Goal: Feedback & Contribution: Contribute content

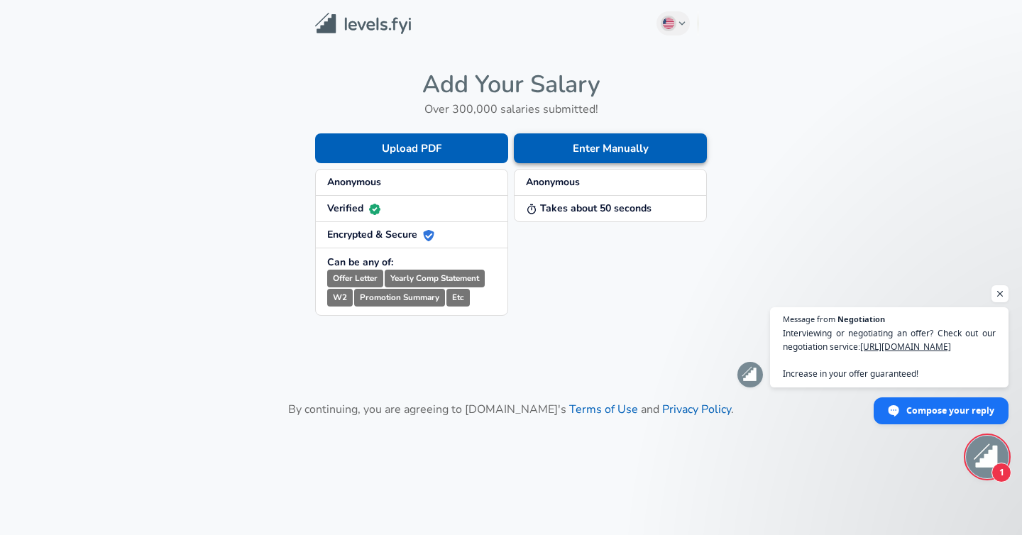
click at [637, 149] on button "Enter Manually" at bounding box center [610, 148] width 193 height 30
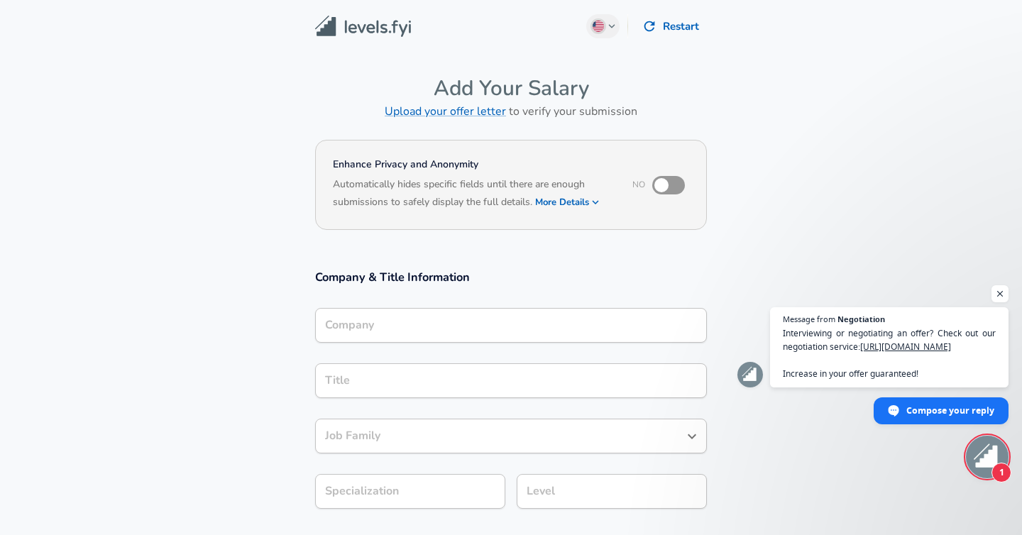
click at [672, 190] on input "checkbox" at bounding box center [661, 185] width 81 height 27
checkbox input "true"
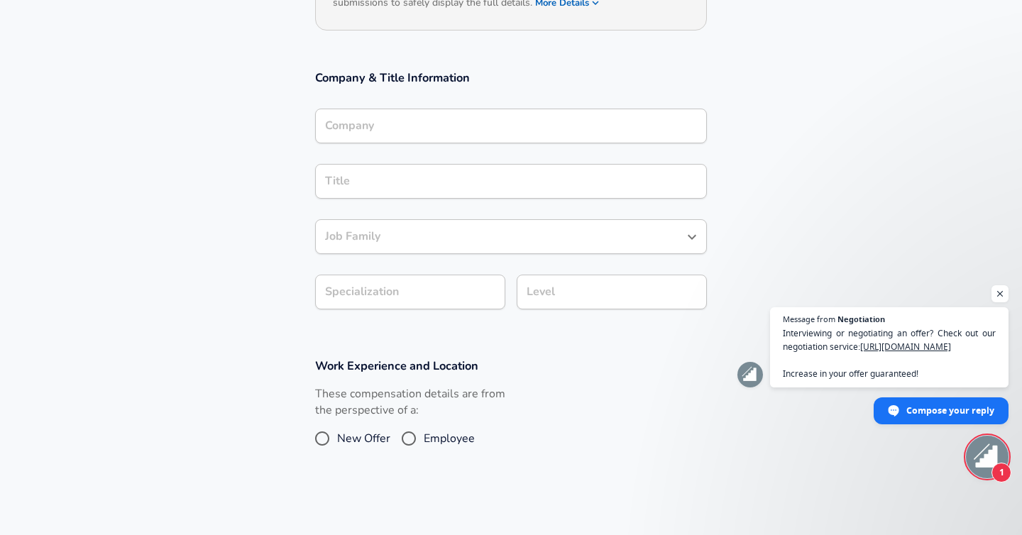
scroll to position [204, 0]
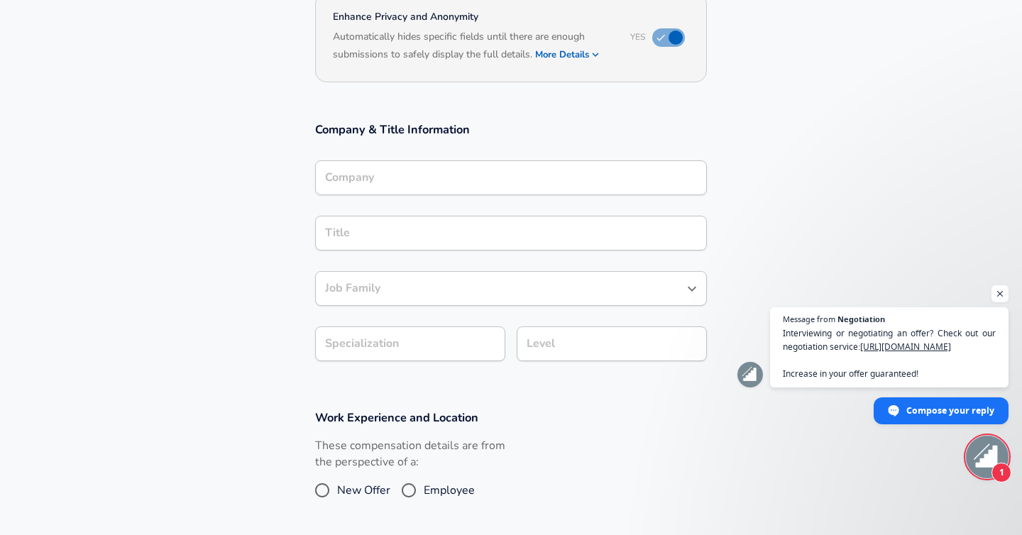
click at [598, 165] on div "Company" at bounding box center [511, 177] width 392 height 35
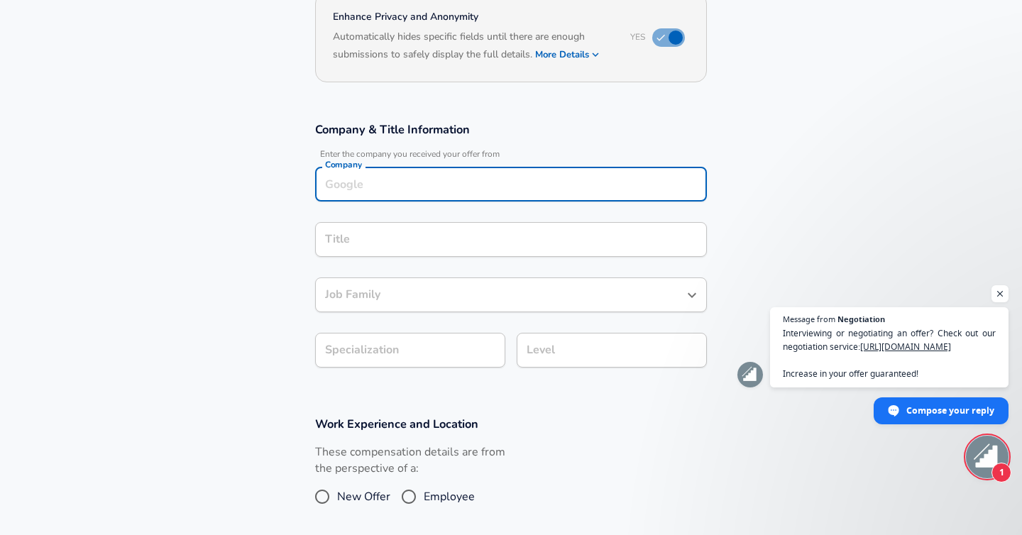
scroll to position [162, 0]
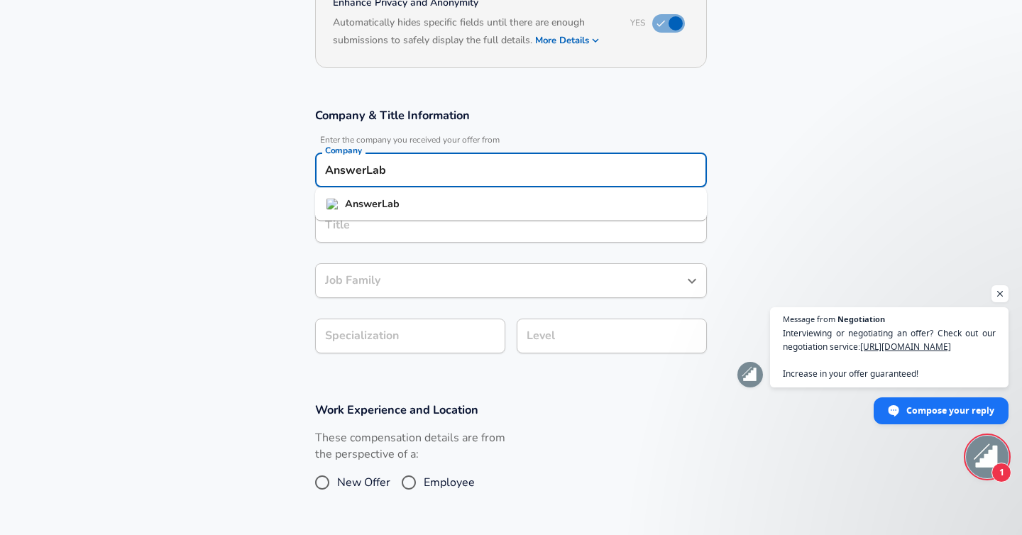
type input "AnswerLab"
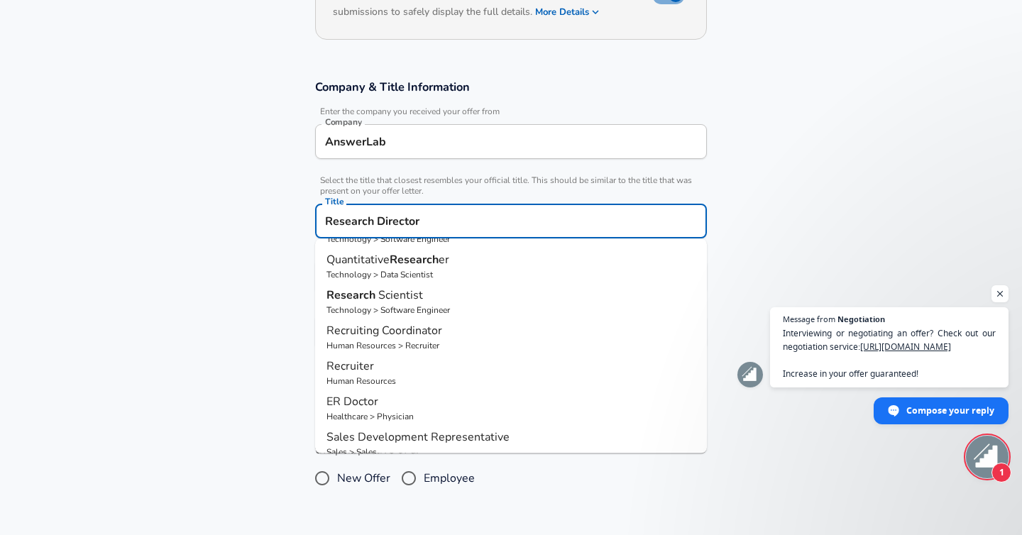
scroll to position [152, 0]
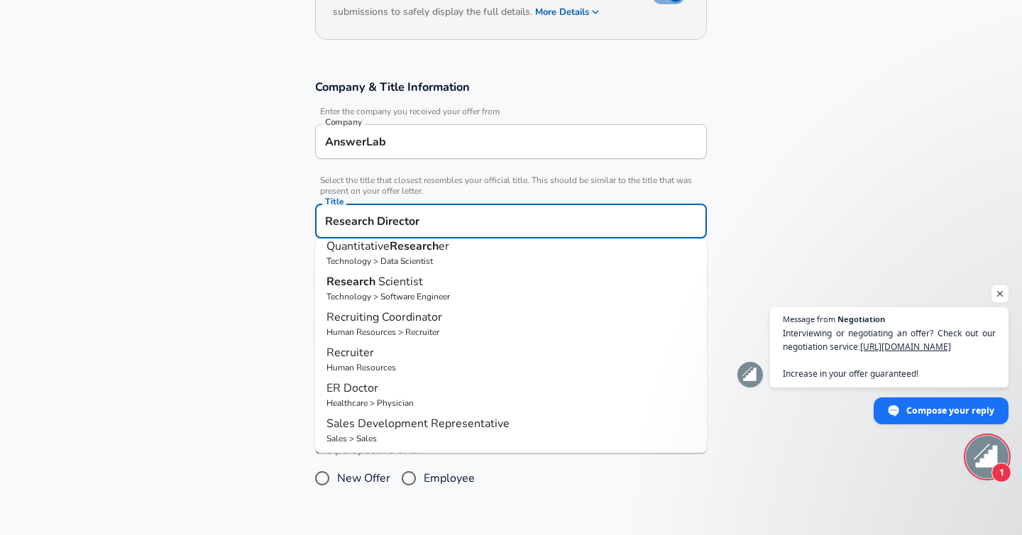
type input "Research Director"
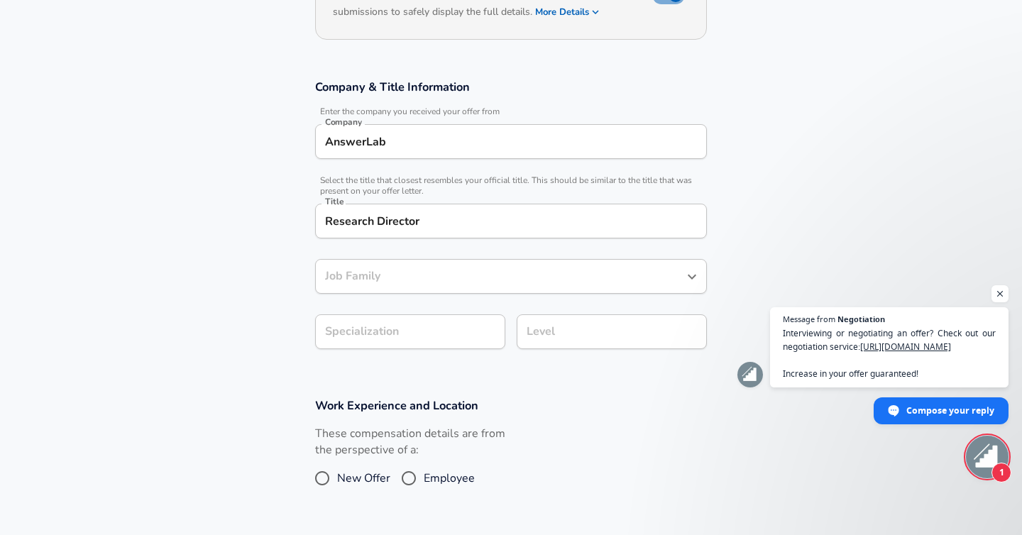
click at [755, 242] on section "Company & Title Information Enter the company you received your offer from Comp…" at bounding box center [511, 221] width 1022 height 319
click at [618, 271] on input "Job Family" at bounding box center [501, 277] width 358 height 22
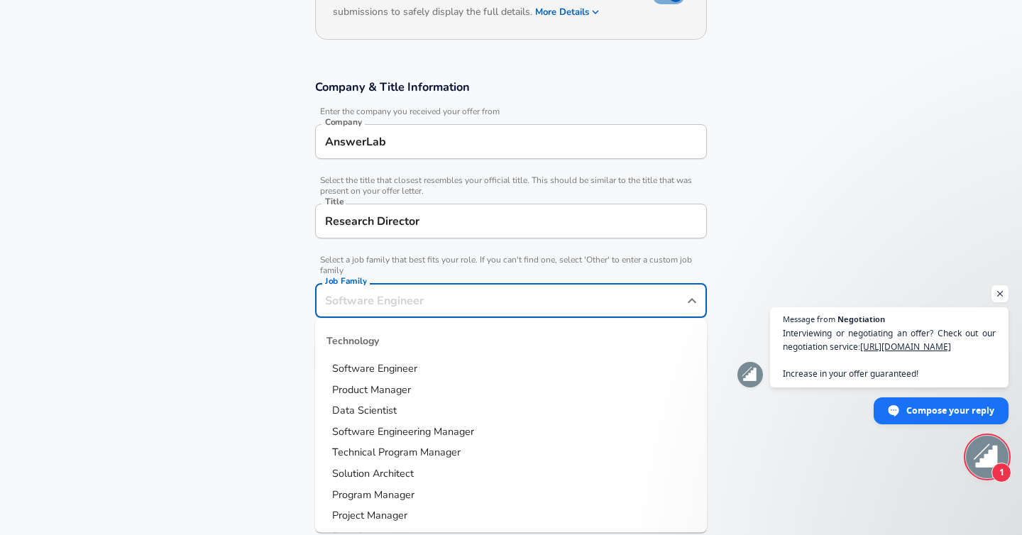
scroll to position [219, 0]
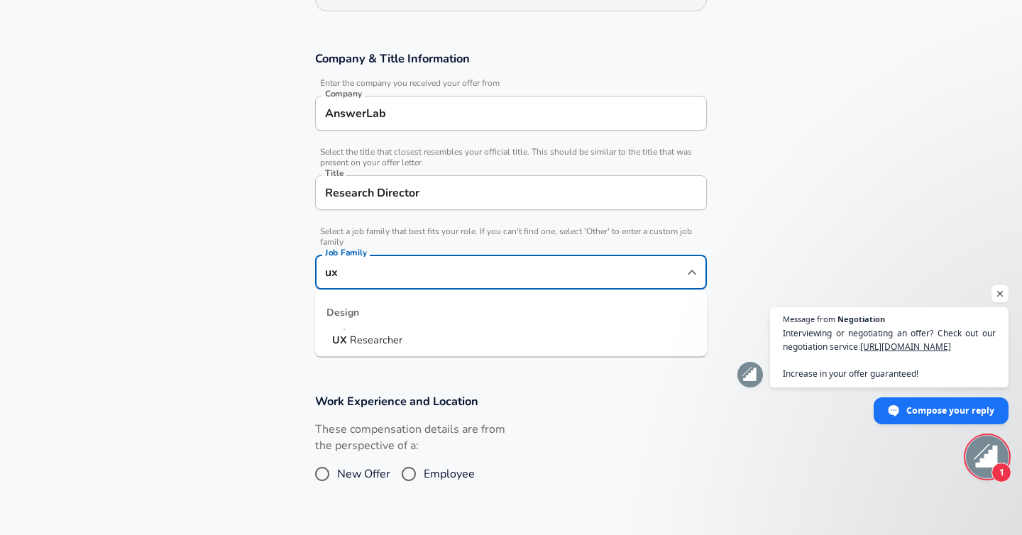
click at [490, 341] on li "UX Researcher" at bounding box center [511, 340] width 392 height 21
type input "UX Researcher"
click at [488, 330] on section "Company & Title Information Enter the company you received your offer from Comp…" at bounding box center [511, 205] width 1022 height 343
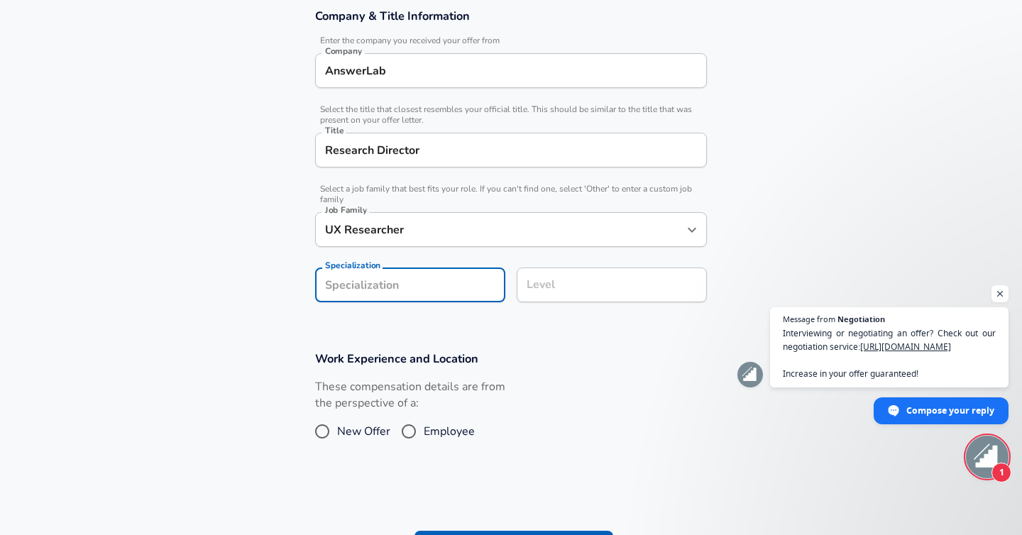
scroll to position [290, 0]
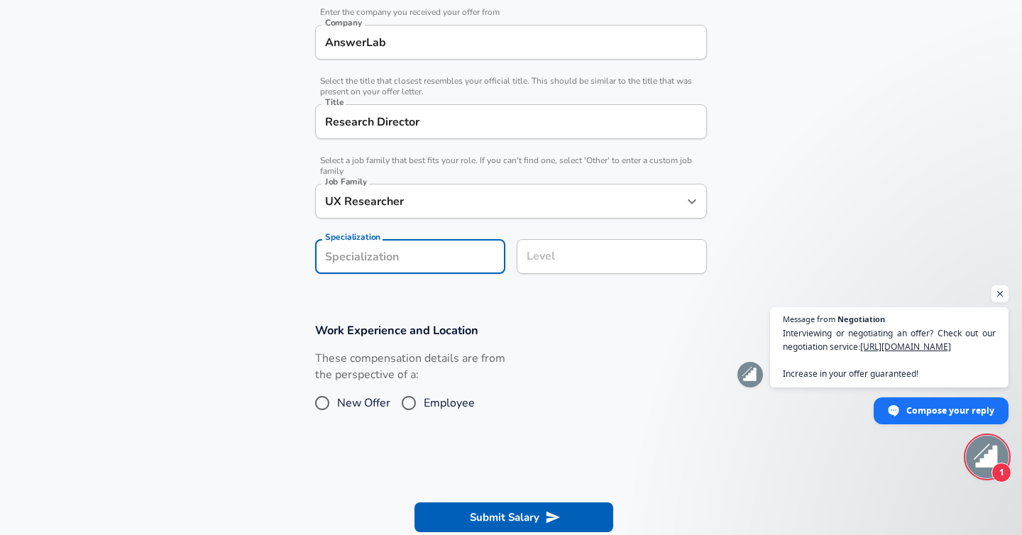
click at [570, 268] on input "Level" at bounding box center [611, 257] width 177 height 22
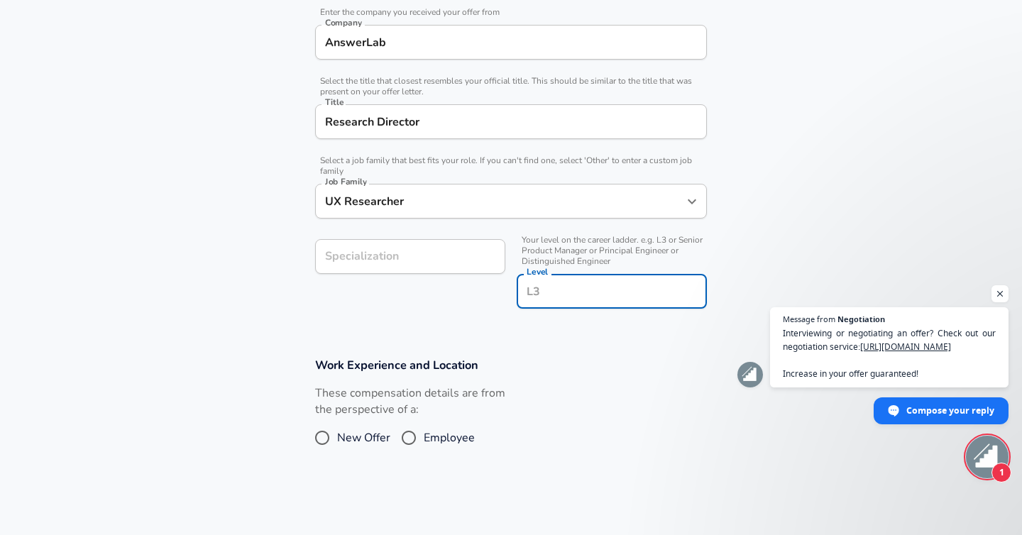
click at [562, 350] on form "Enhance Privacy and Anonymity Yes Automatically hides specific fields until the…" at bounding box center [511, 218] width 1022 height 744
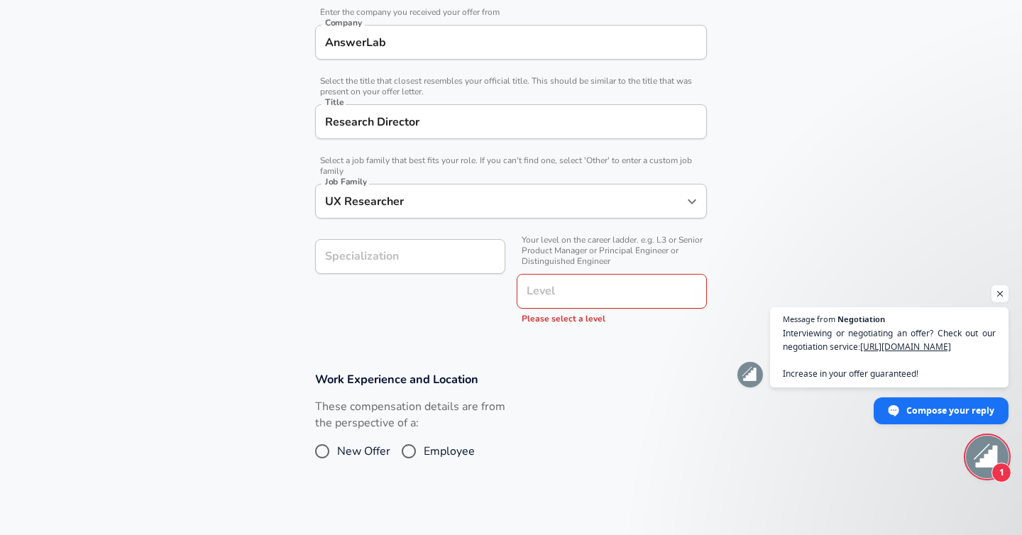
click at [437, 451] on span "Employee" at bounding box center [449, 451] width 51 height 17
click at [424, 451] on input "Employee" at bounding box center [409, 451] width 30 height 23
radio input "true"
click at [677, 423] on icon "button" at bounding box center [685, 428] width 17 height 17
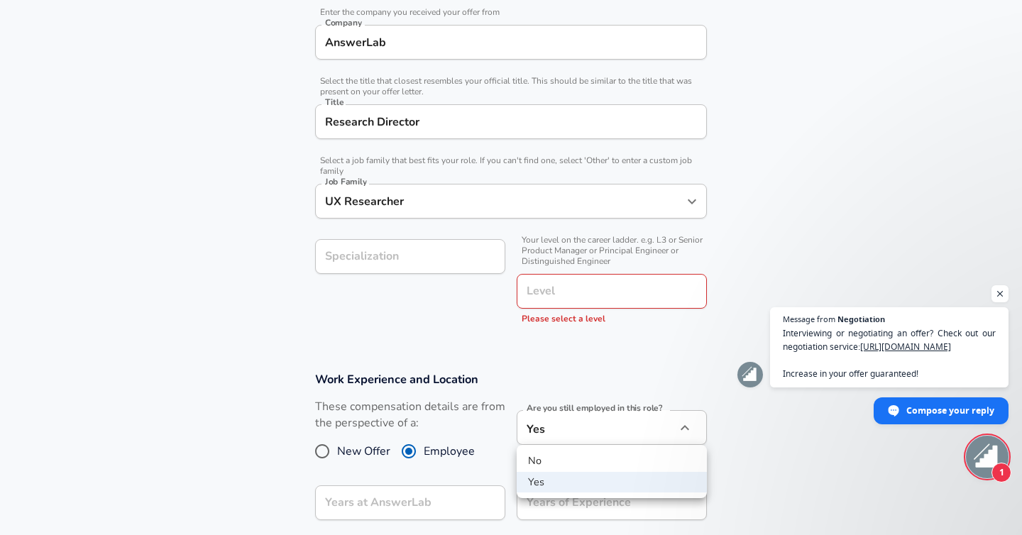
click at [649, 459] on li "No" at bounding box center [612, 461] width 190 height 21
type input "no"
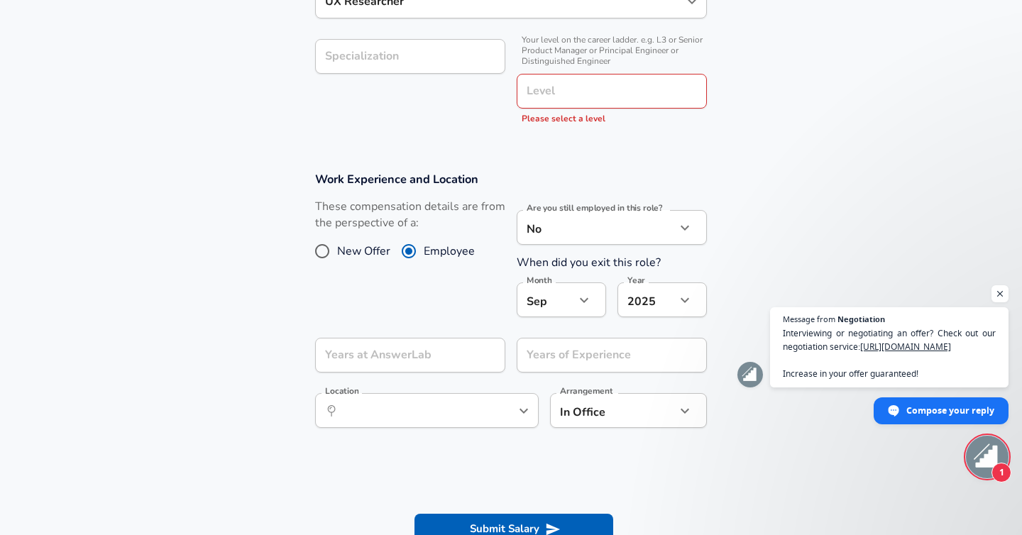
scroll to position [494, 0]
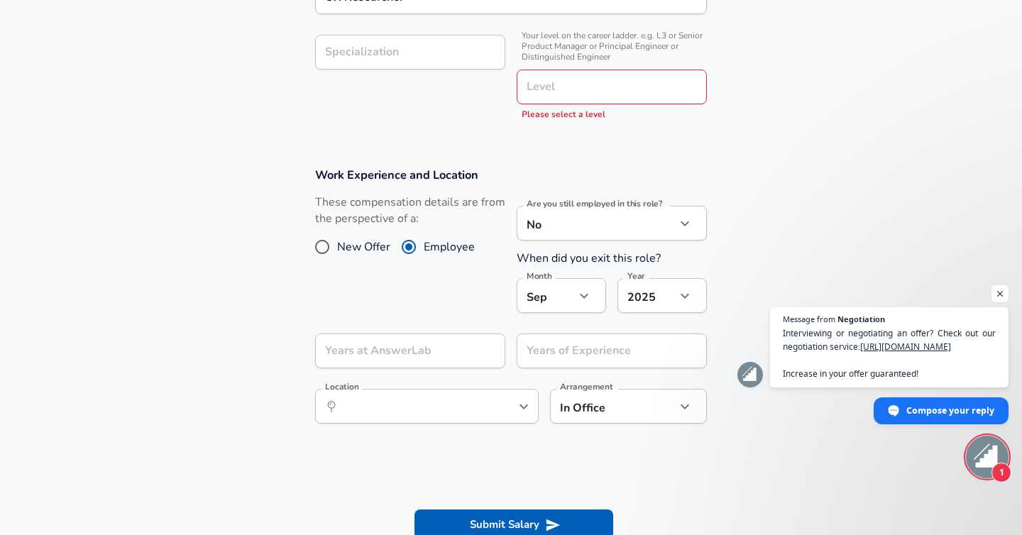
click at [588, 300] on icon "button" at bounding box center [584, 296] width 17 height 17
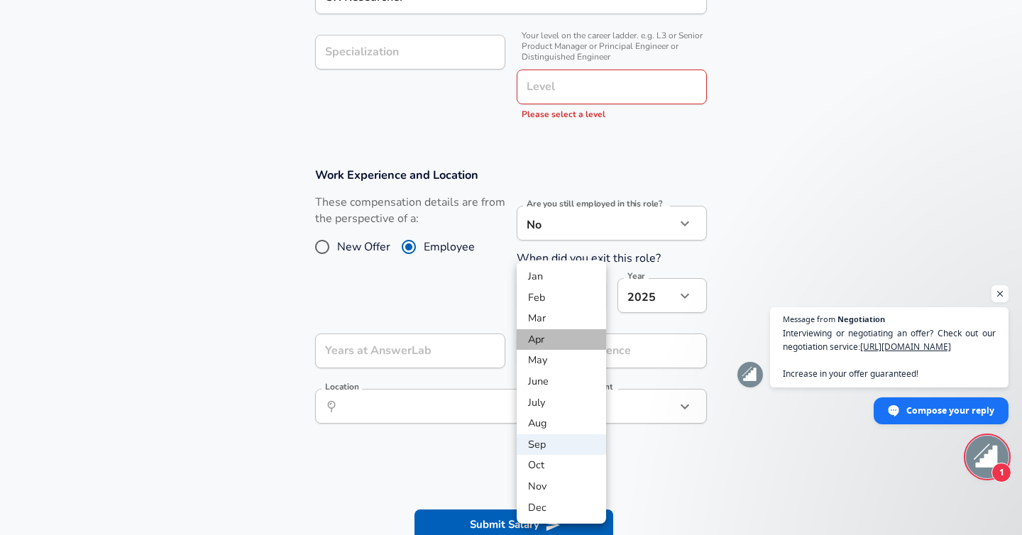
click at [559, 336] on li "Apr" at bounding box center [561, 339] width 89 height 21
type input "4"
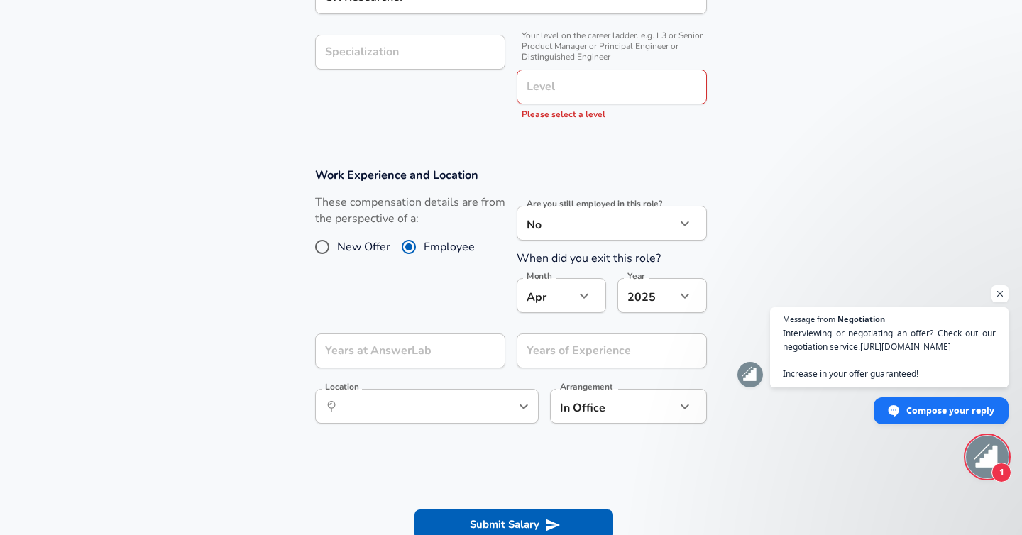
click at [474, 356] on div "Years at AnswerLab" at bounding box center [410, 351] width 190 height 35
click at [602, 459] on form "Enhance Privacy and Anonymity Yes Automatically hides specific fields until the…" at bounding box center [511, 102] width 1022 height 922
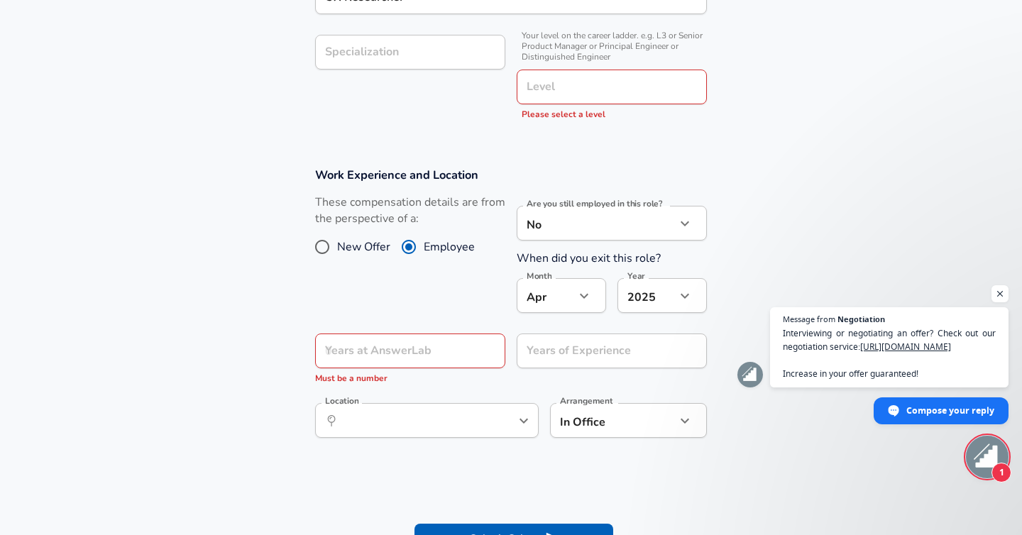
click at [482, 368] on div "Years at AnswerLab" at bounding box center [410, 351] width 190 height 35
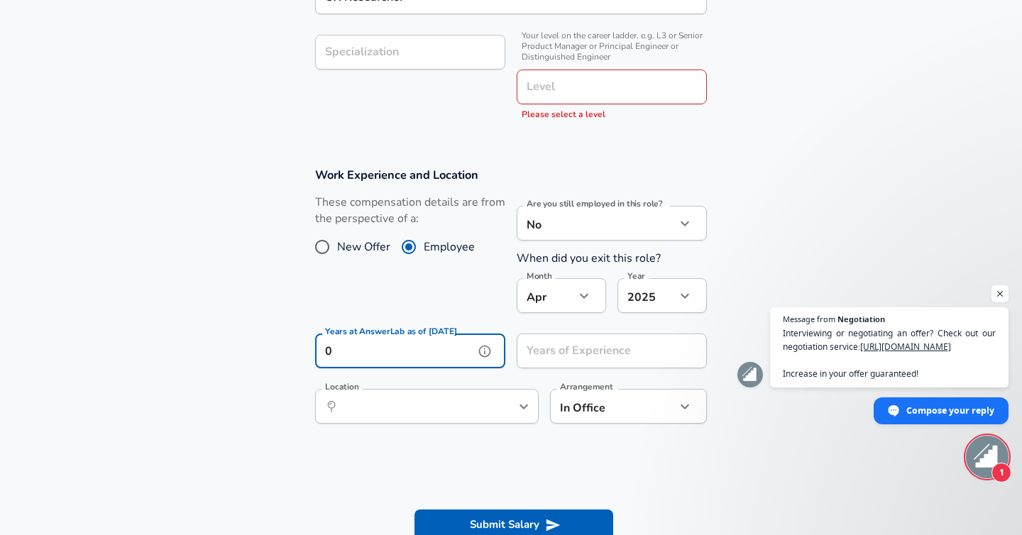
type input "0"
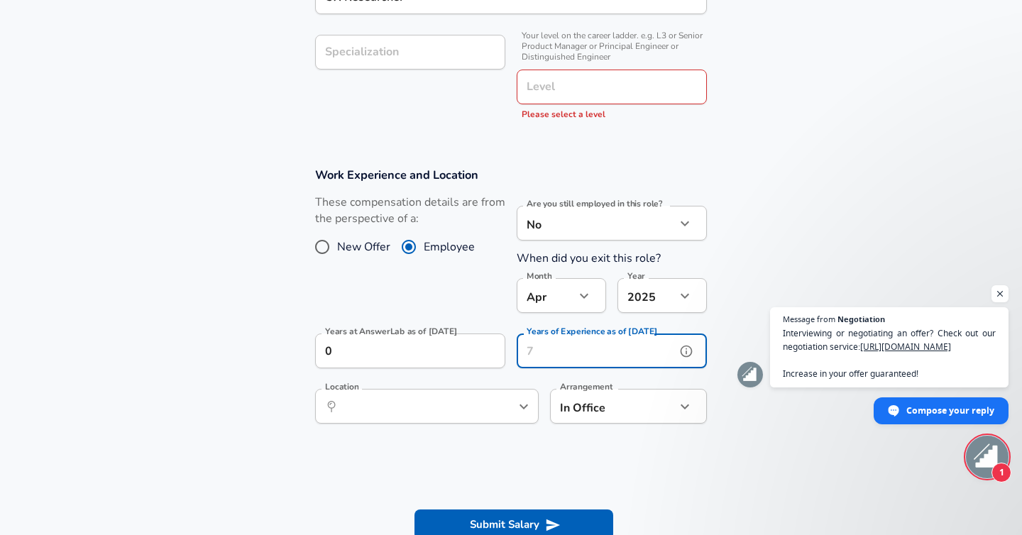
click at [591, 355] on input "Years of Experience as of [DATE]" at bounding box center [596, 351] width 159 height 35
type input "0"
click at [658, 412] on icon "help" at bounding box center [665, 407] width 14 height 14
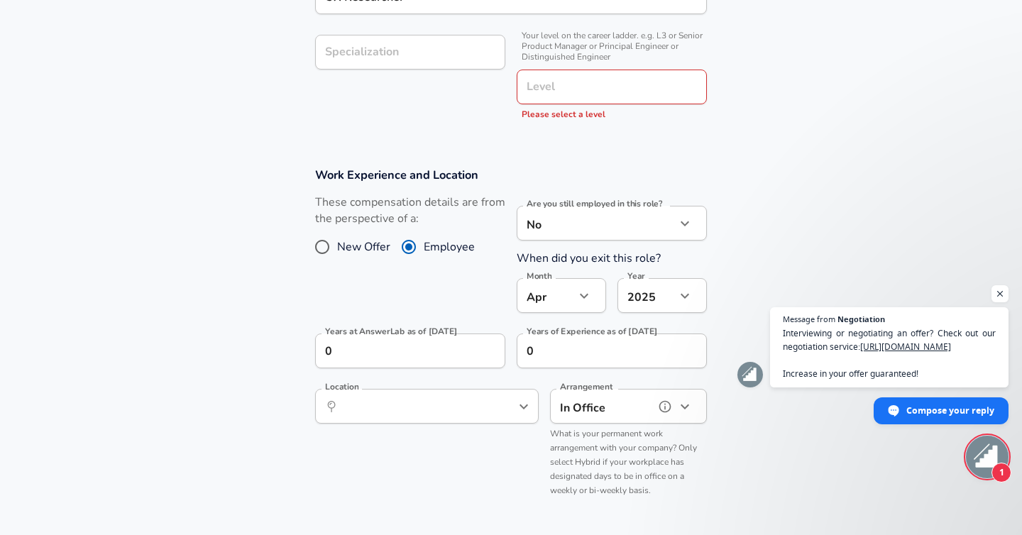
click at [689, 408] on icon "button" at bounding box center [685, 406] width 17 height 17
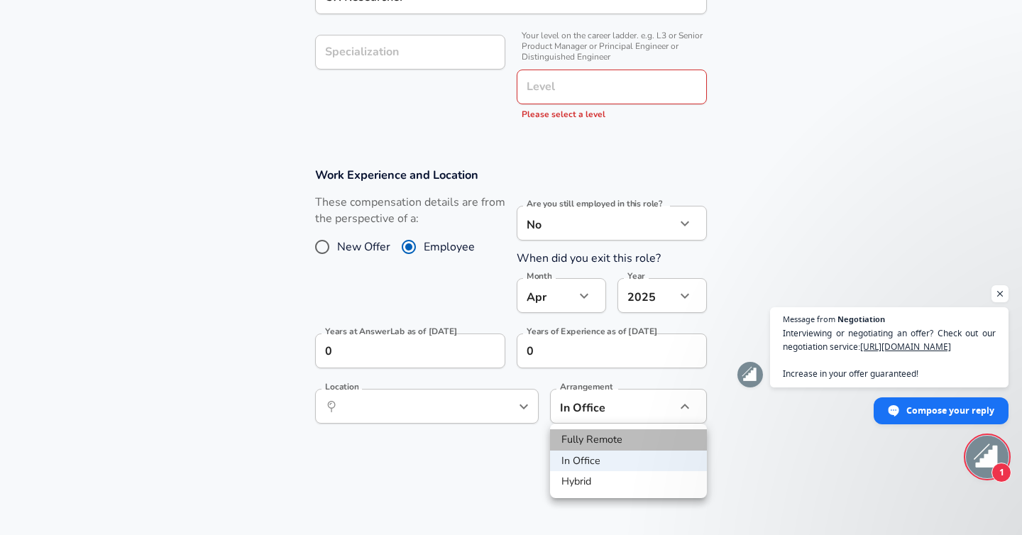
click at [650, 439] on li "Fully Remote" at bounding box center [628, 440] width 157 height 21
type input "remote"
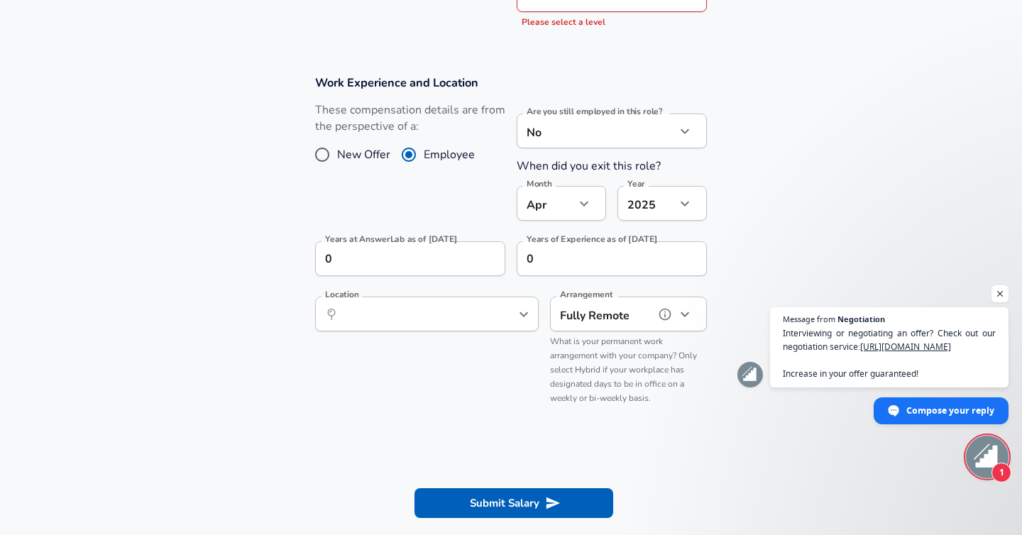
scroll to position [614, 0]
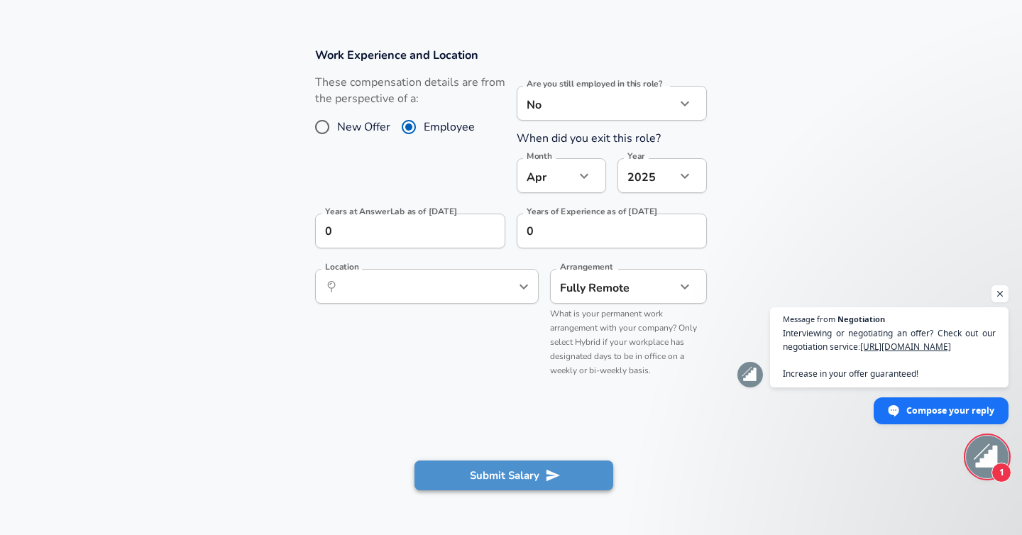
click at [550, 482] on icon "submit" at bounding box center [553, 476] width 16 height 16
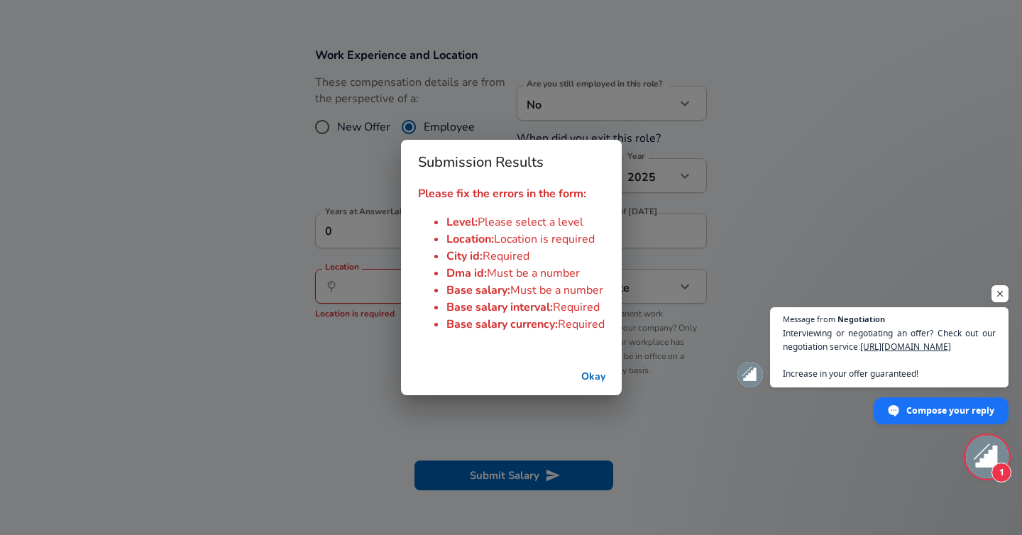
click at [598, 381] on button "Okay" at bounding box center [593, 377] width 45 height 26
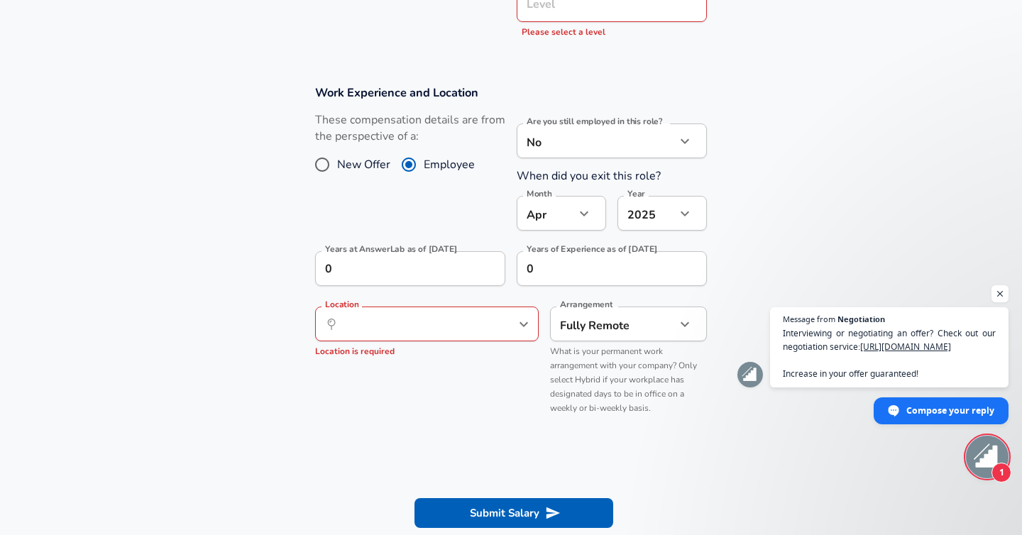
scroll to position [575, 0]
click at [523, 328] on icon "Open" at bounding box center [523, 325] width 17 height 17
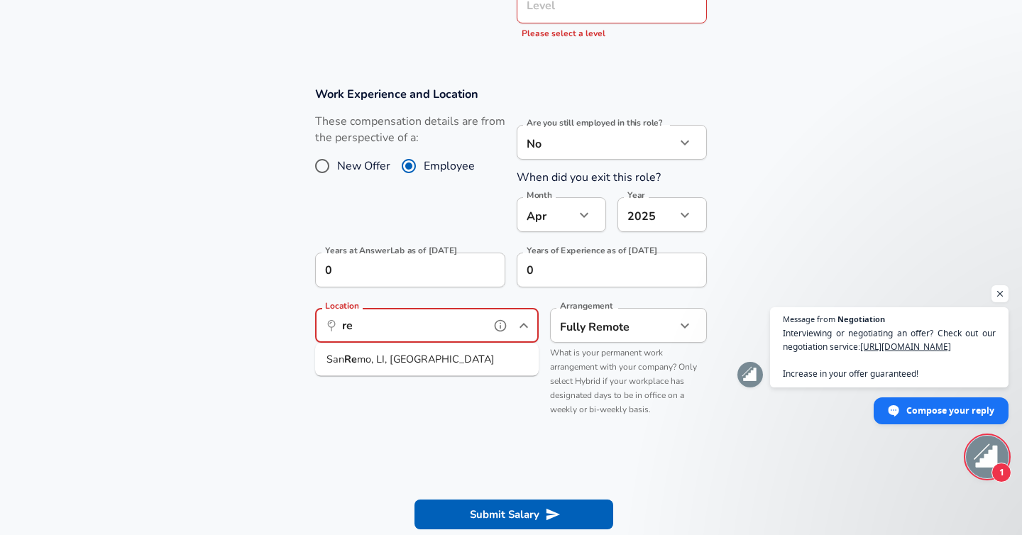
type input "r"
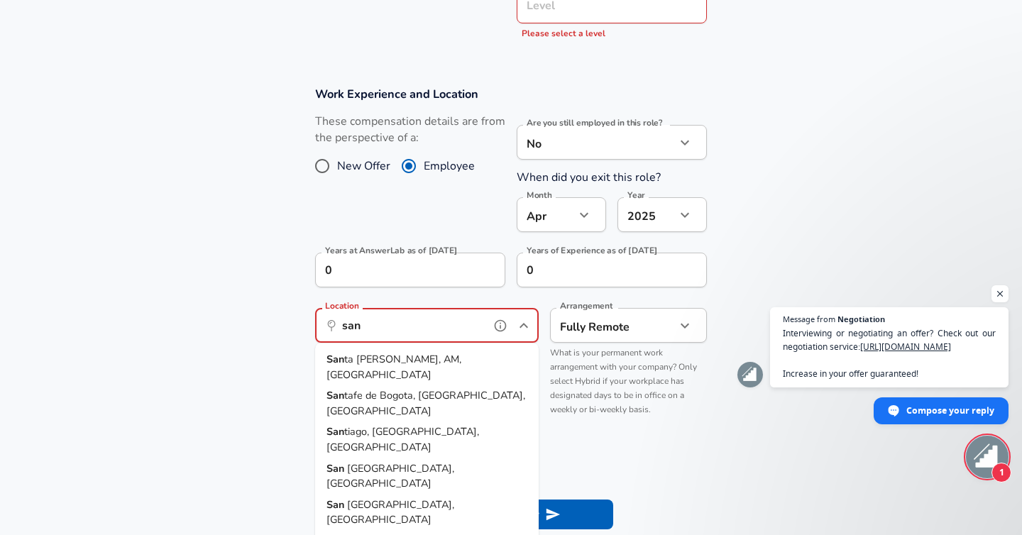
click at [425, 458] on li "[GEOGRAPHIC_DATA], [GEOGRAPHIC_DATA]" at bounding box center [427, 476] width 224 height 36
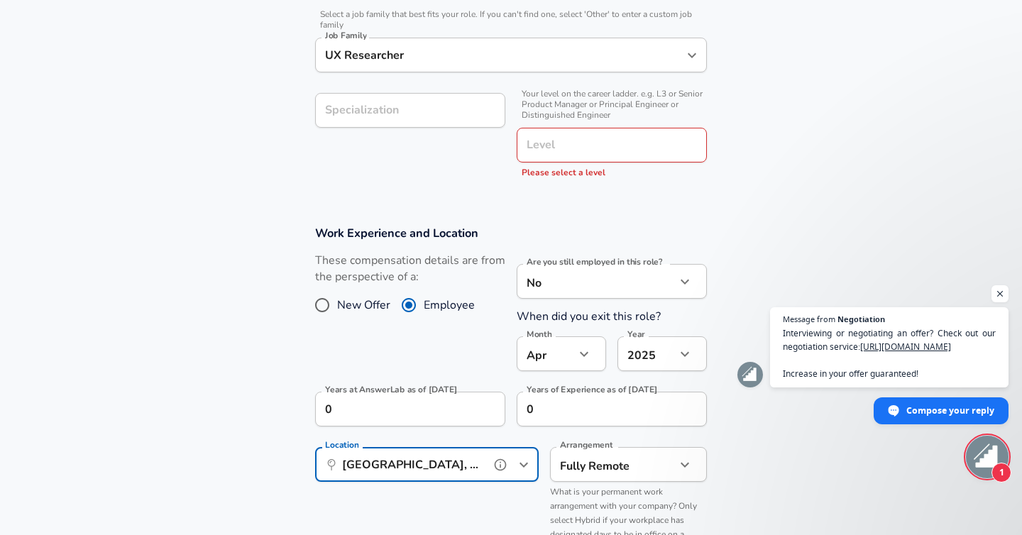
scroll to position [426, 0]
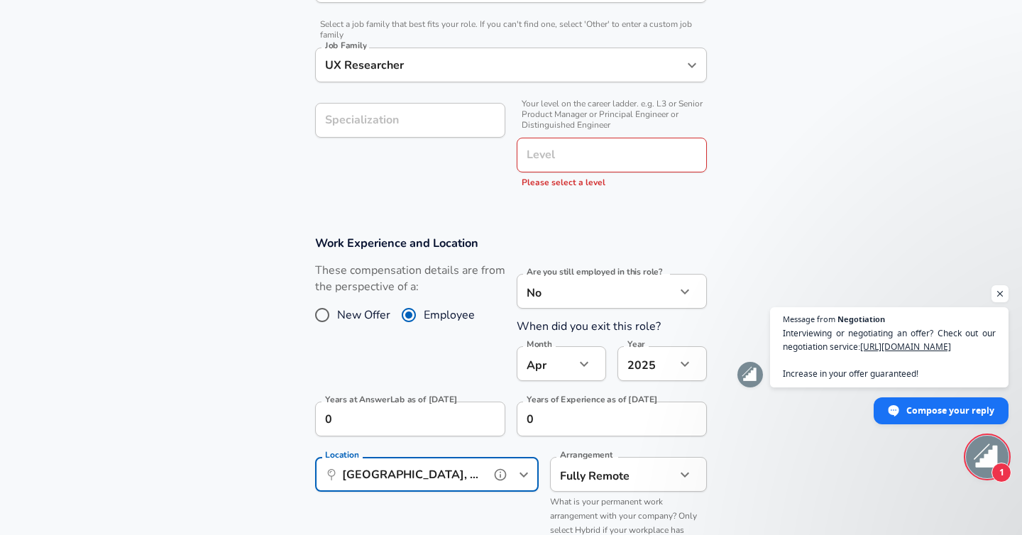
type input "[GEOGRAPHIC_DATA], [GEOGRAPHIC_DATA]"
click at [634, 160] on input "Level" at bounding box center [611, 155] width 177 height 22
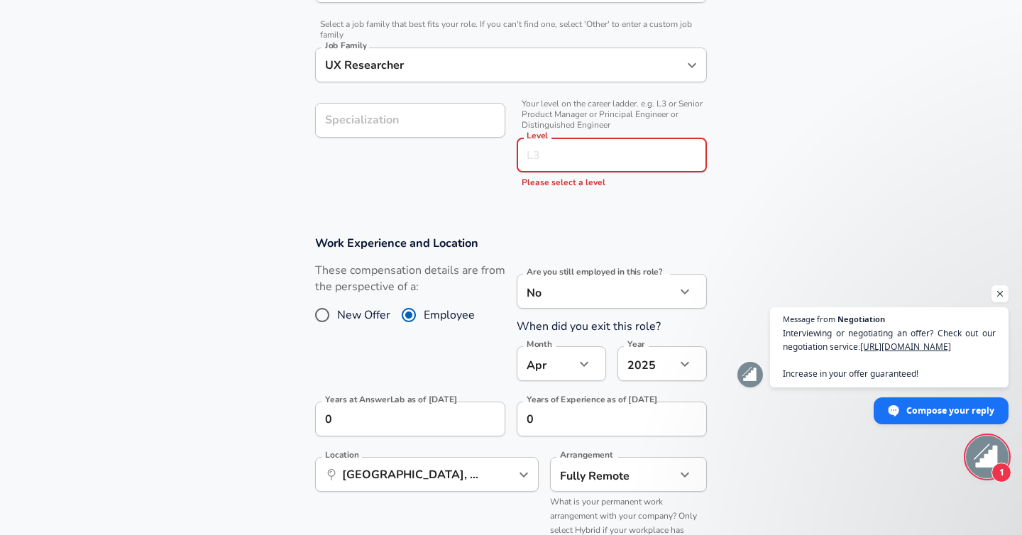
click at [634, 160] on input "Level" at bounding box center [611, 155] width 177 height 22
type input "L5"
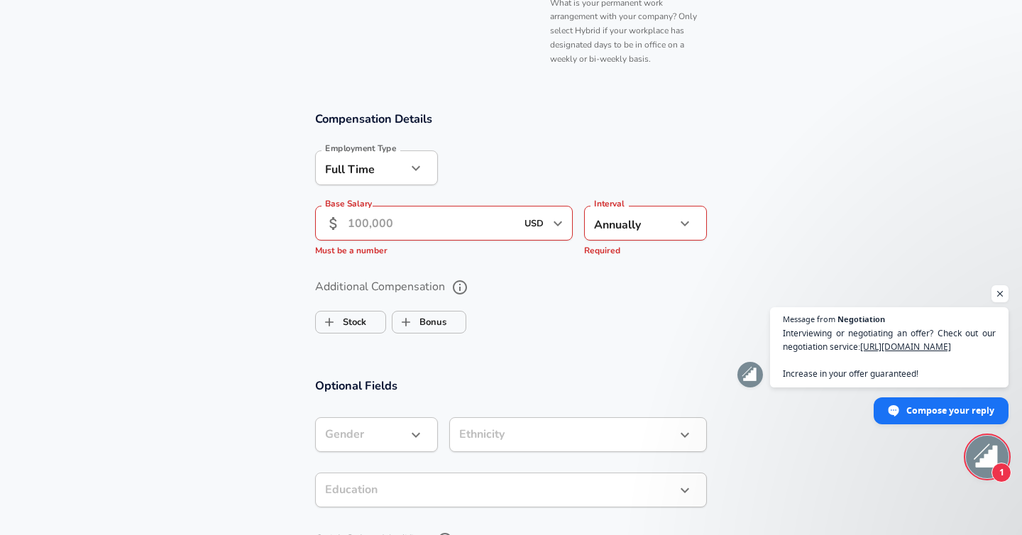
scroll to position [914, 0]
click at [513, 219] on input "Base Salary" at bounding box center [432, 221] width 168 height 35
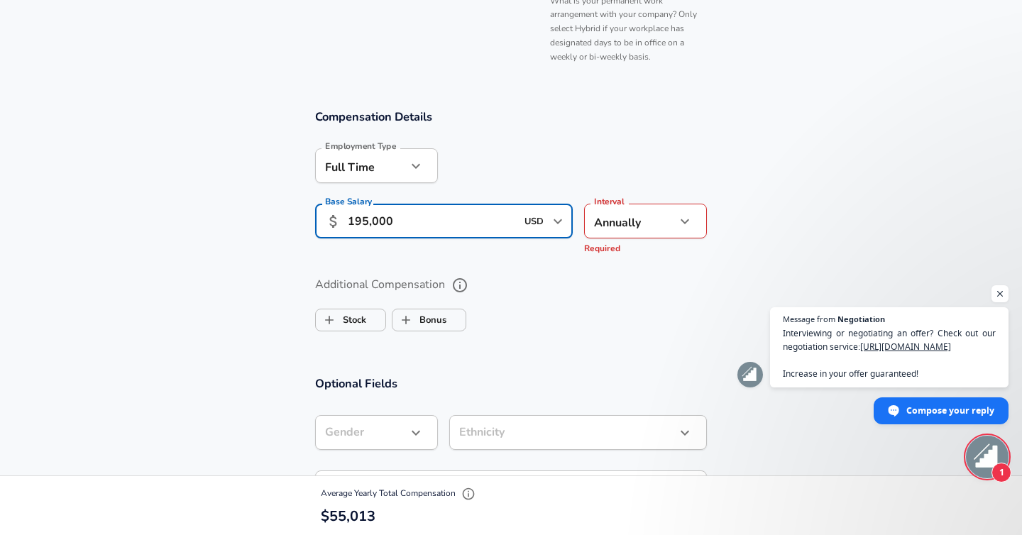
type input "195,000"
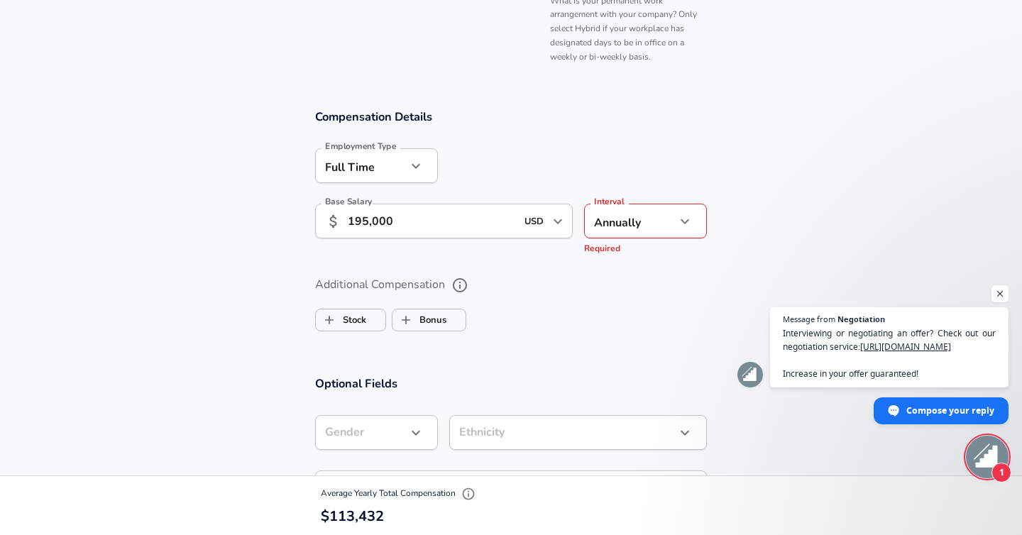
click at [607, 328] on ul "Stock Bonus" at bounding box center [511, 317] width 392 height 28
click at [638, 257] on li "Annually" at bounding box center [645, 254] width 123 height 21
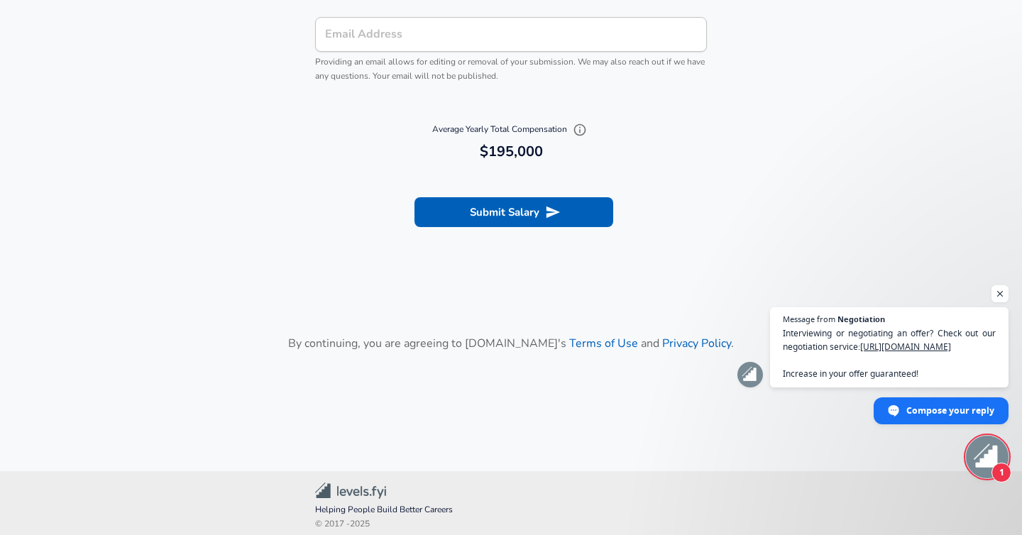
scroll to position [1636, 0]
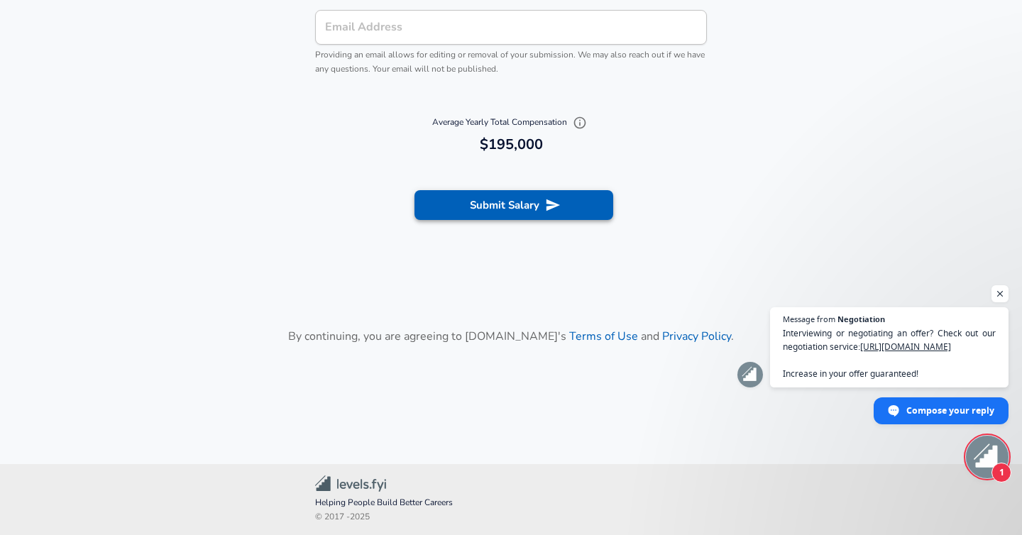
click at [522, 200] on button "Submit Salary" at bounding box center [514, 205] width 199 height 30
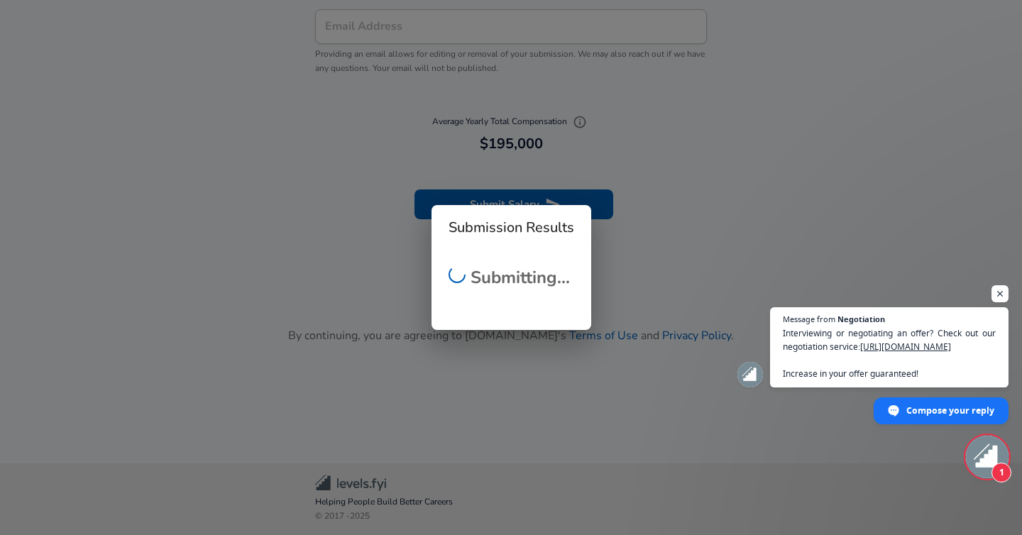
scroll to position [1622, 0]
